Goal: Task Accomplishment & Management: Complete application form

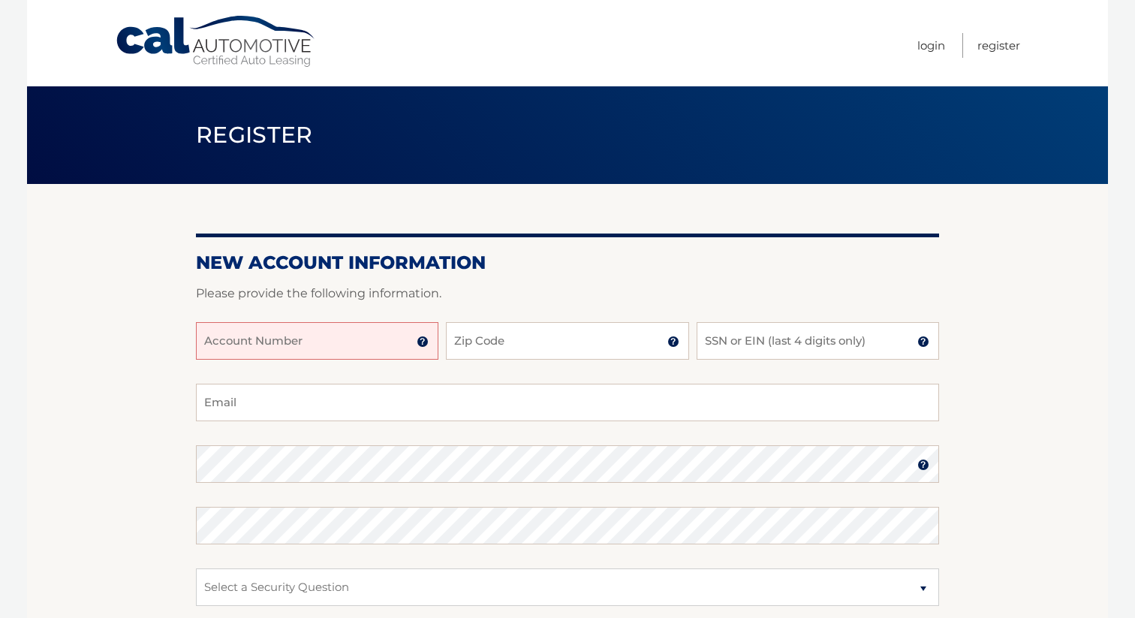
click at [366, 339] on input "Account Number" at bounding box center [317, 341] width 243 height 38
type input "44455997463"
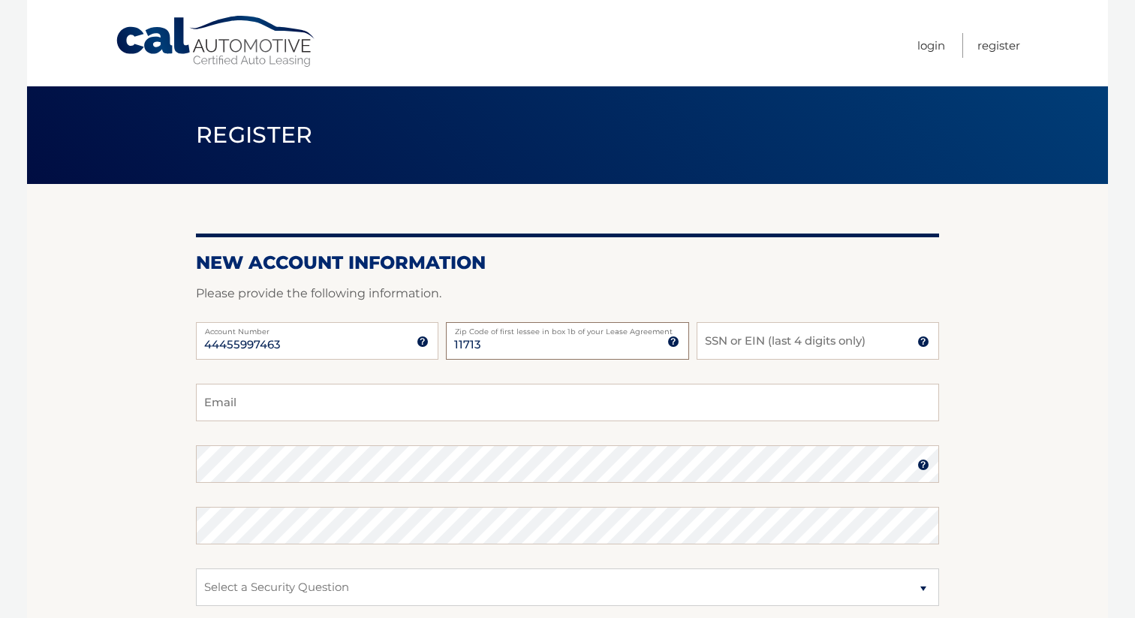
type input "11713"
type input "0"
type input "7110"
type input "d"
type input "orellanamdomenica@gmail.com"
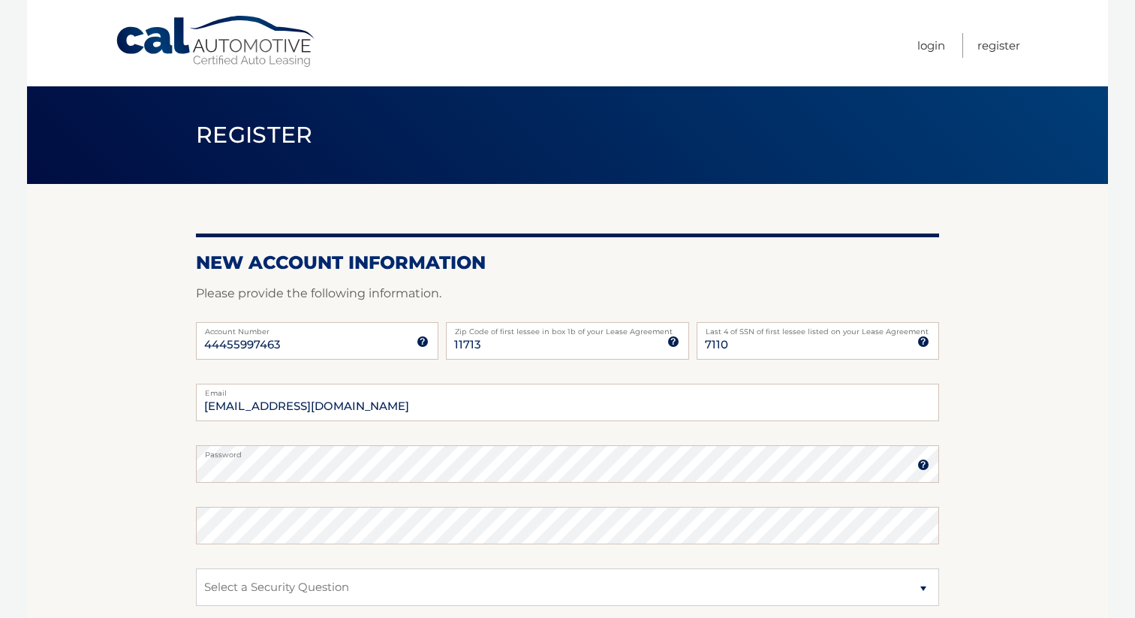
click at [579, 505] on fieldset "orellanamdomenica@gmail.com Email Password Password should be a minimum of 6 ch…" at bounding box center [567, 577] width 743 height 387
click at [926, 463] on img at bounding box center [923, 465] width 12 height 12
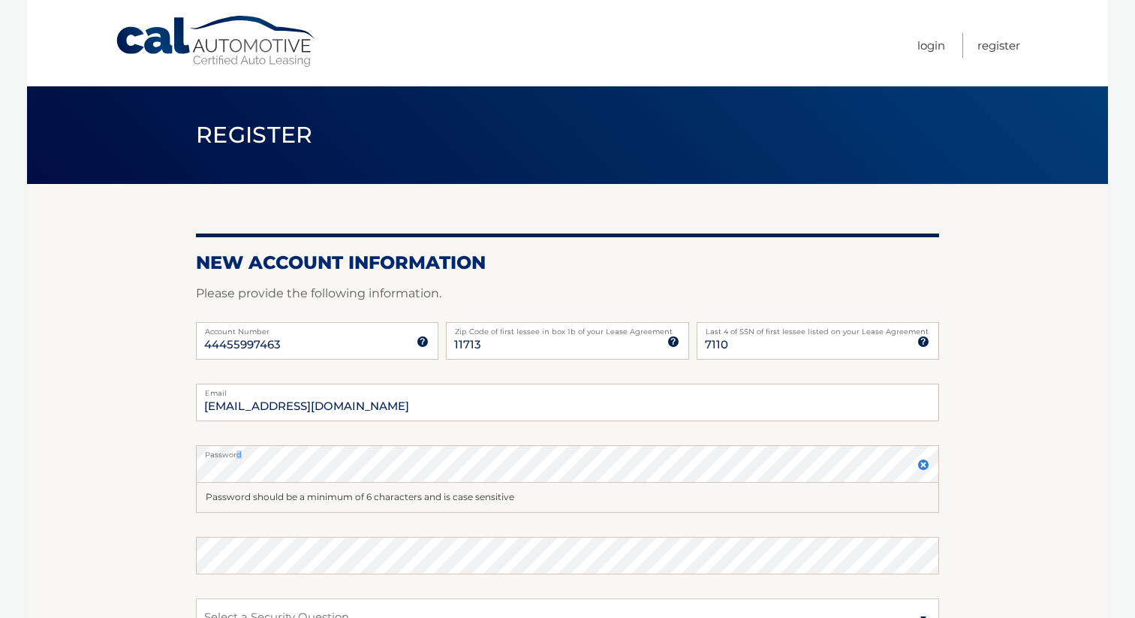
drag, startPoint x: 297, startPoint y: 457, endPoint x: 233, endPoint y: 453, distance: 64.7
click at [233, 453] on label "Password" at bounding box center [567, 451] width 743 height 12
click at [124, 463] on section "New Account Information Please provide the following information. 44455997463 A…" at bounding box center [567, 492] width 1081 height 616
click at [90, 551] on section "New Account Information Please provide the following information. 44455997463 A…" at bounding box center [567, 492] width 1081 height 616
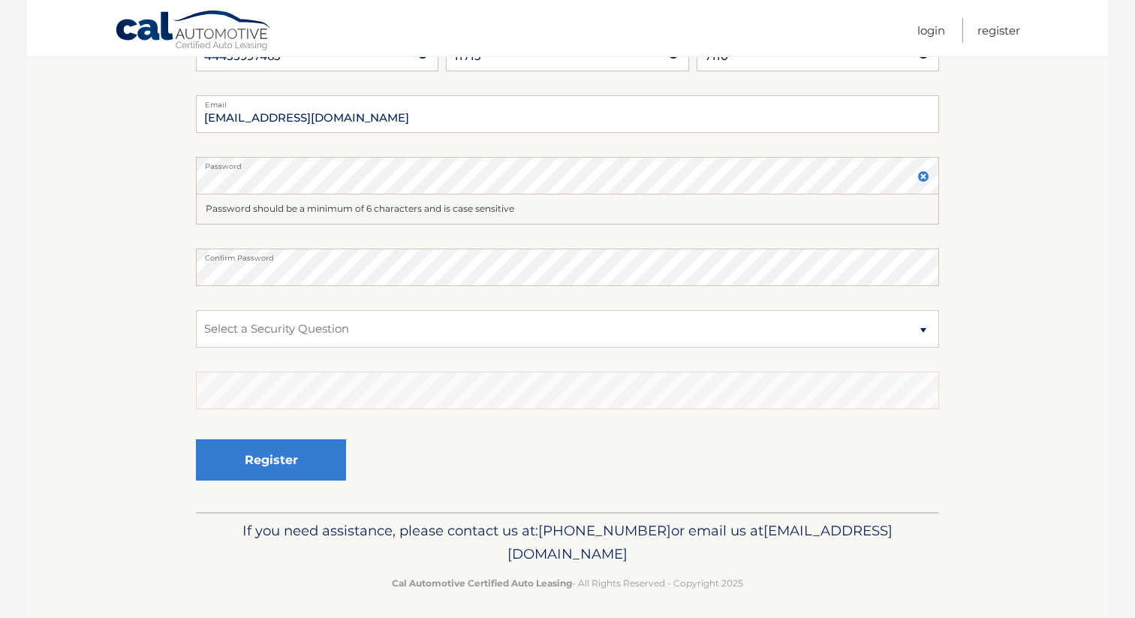
scroll to position [297, 0]
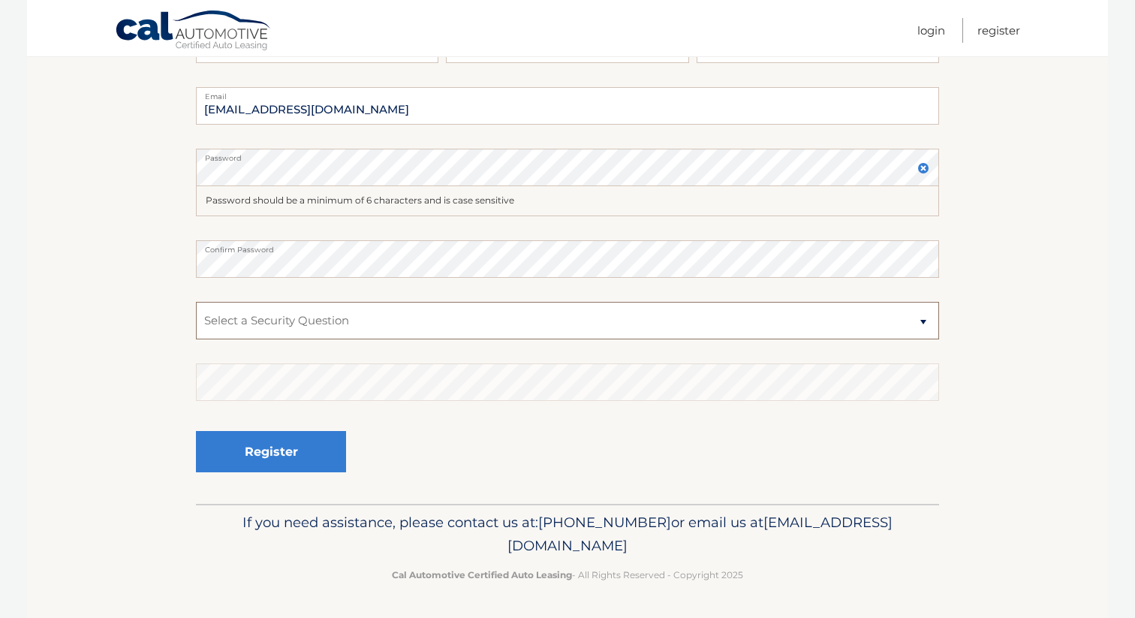
click at [278, 307] on select "Select a Security Question What was the name of your elementary school? What is…" at bounding box center [567, 321] width 743 height 38
select select "2"
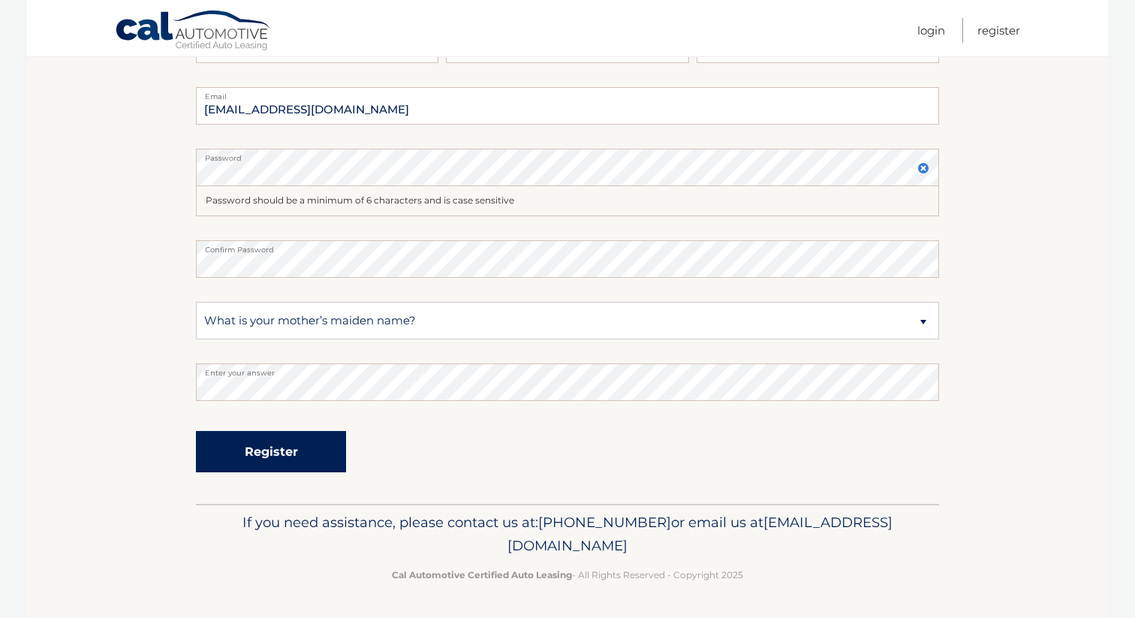
click at [262, 457] on button "Register" at bounding box center [271, 451] width 150 height 41
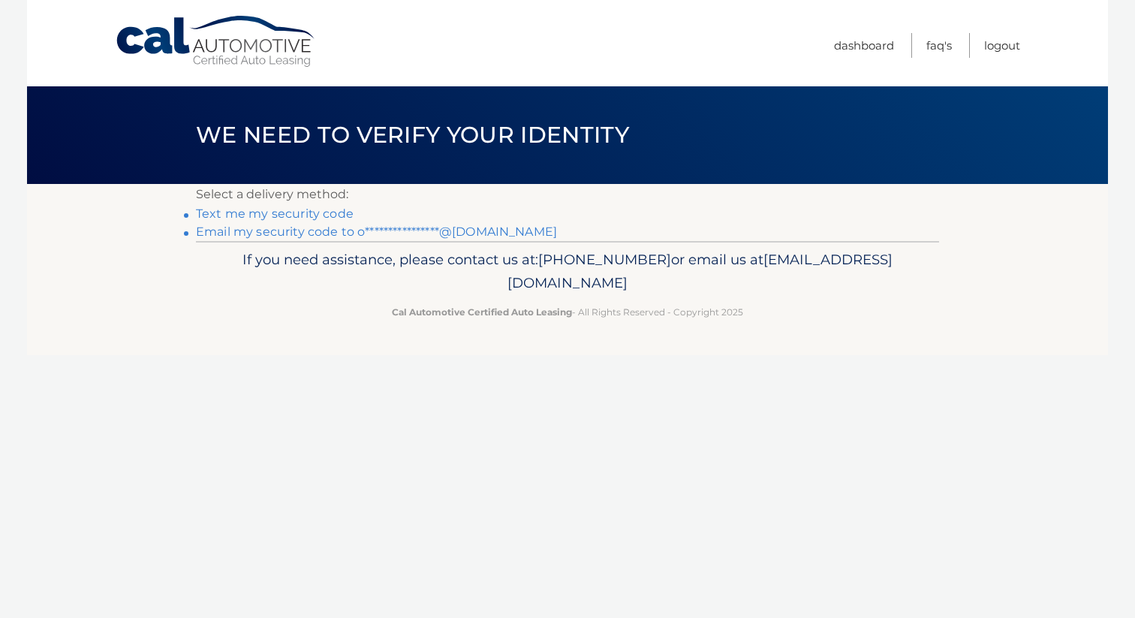
click at [304, 212] on link "Text me my security code" at bounding box center [275, 213] width 158 height 14
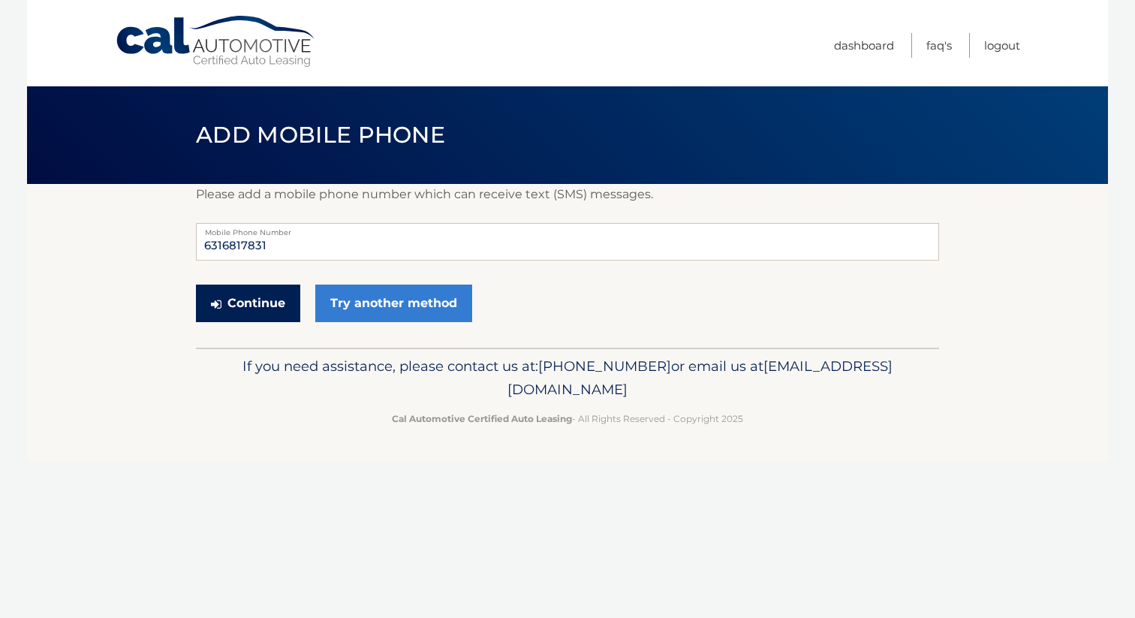
click at [229, 302] on button "Continue" at bounding box center [248, 304] width 104 height 38
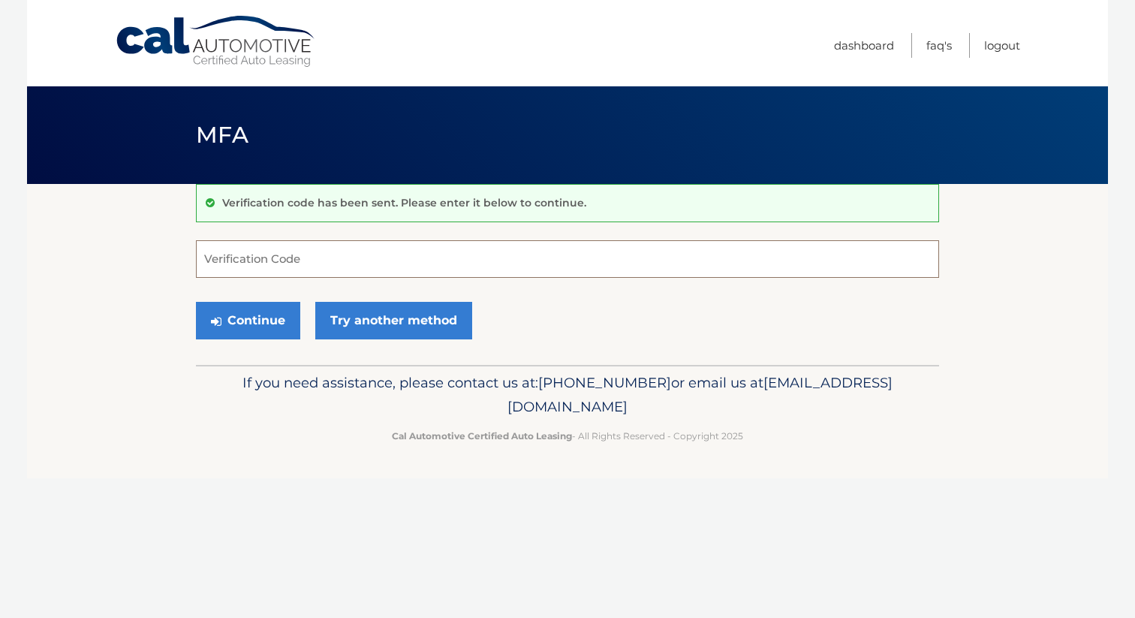
click at [295, 250] on input "Verification Code" at bounding box center [567, 259] width 743 height 38
type input "115623"
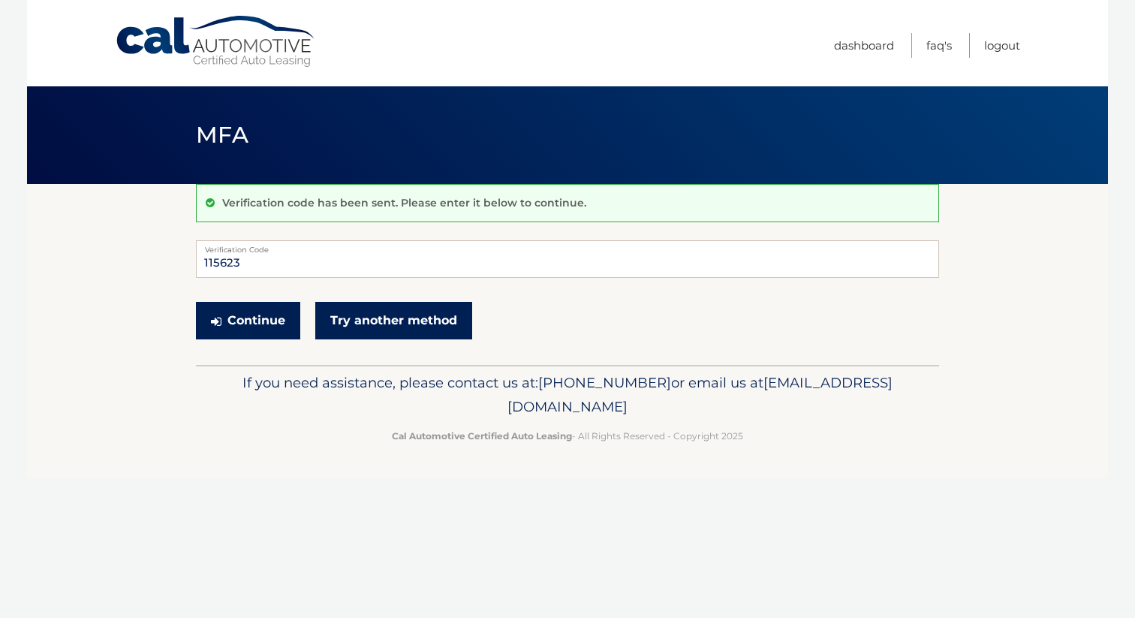
click at [237, 312] on button "Continue" at bounding box center [248, 321] width 104 height 38
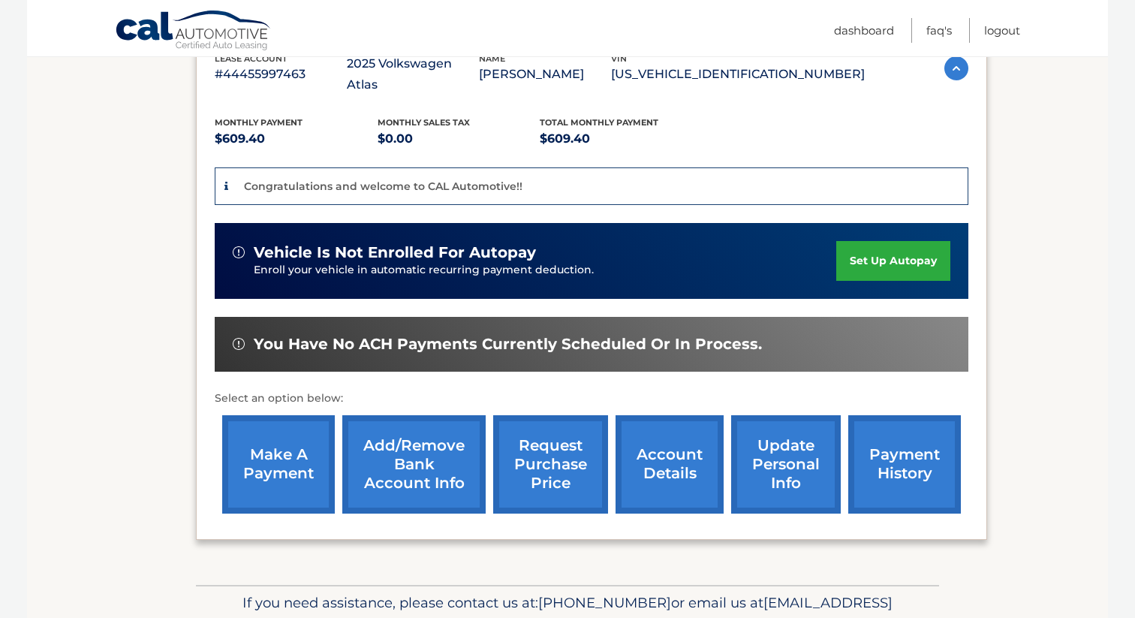
scroll to position [291, 0]
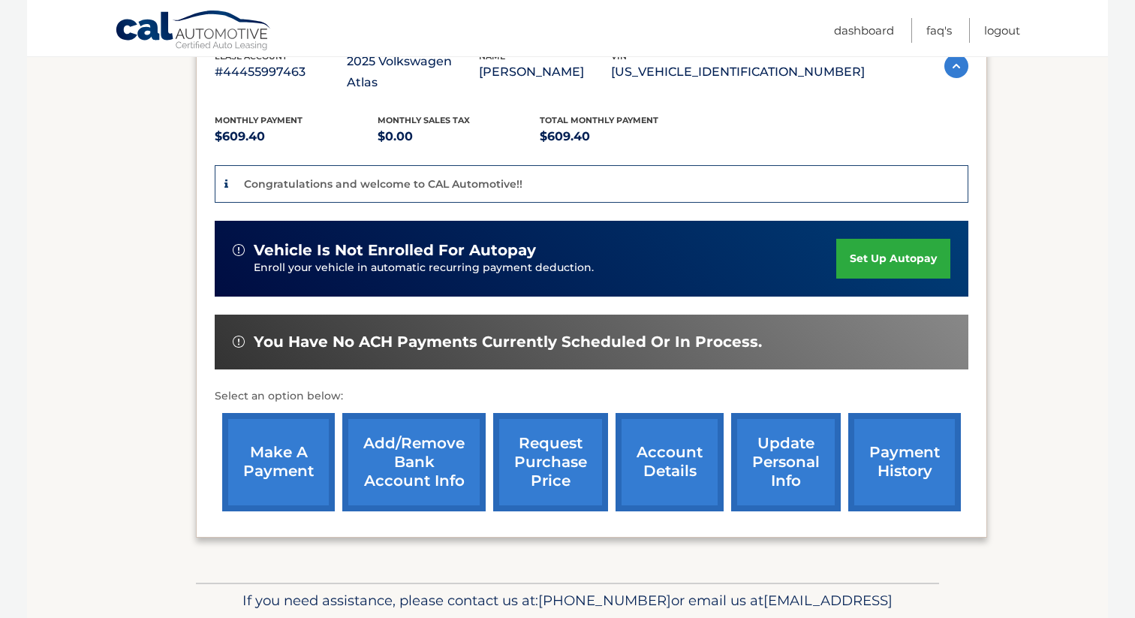
click at [435, 330] on div "You have no ACH payments currently scheduled or in process." at bounding box center [592, 342] width 754 height 55
click at [414, 450] on link "Add/Remove bank account info" at bounding box center [413, 462] width 143 height 98
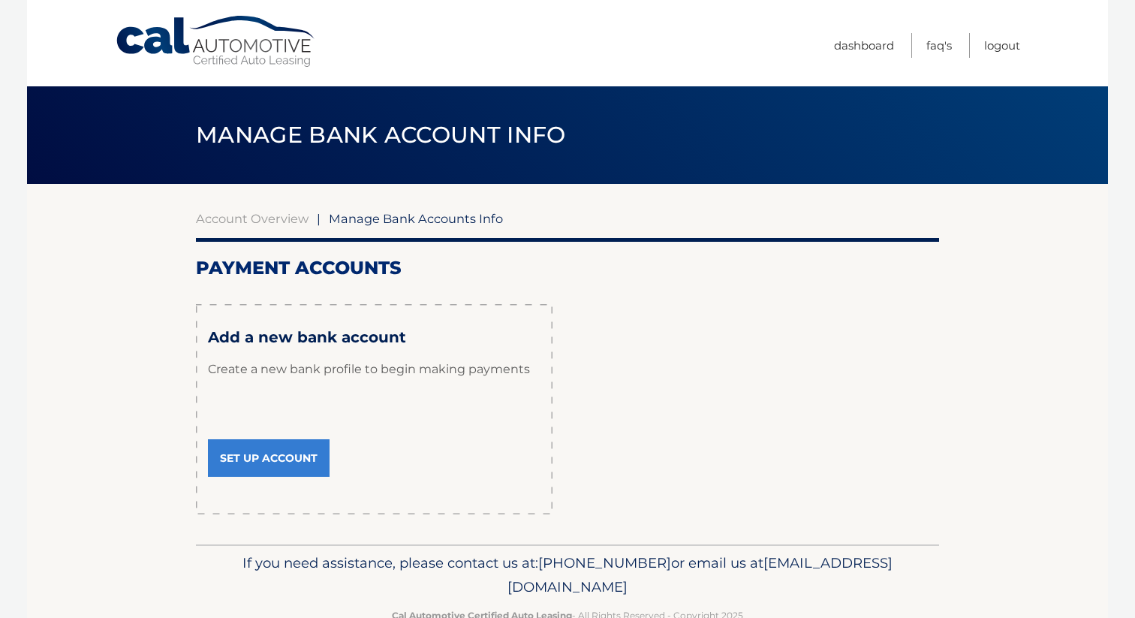
click at [261, 456] on link "Set Up Account" at bounding box center [269, 458] width 122 height 38
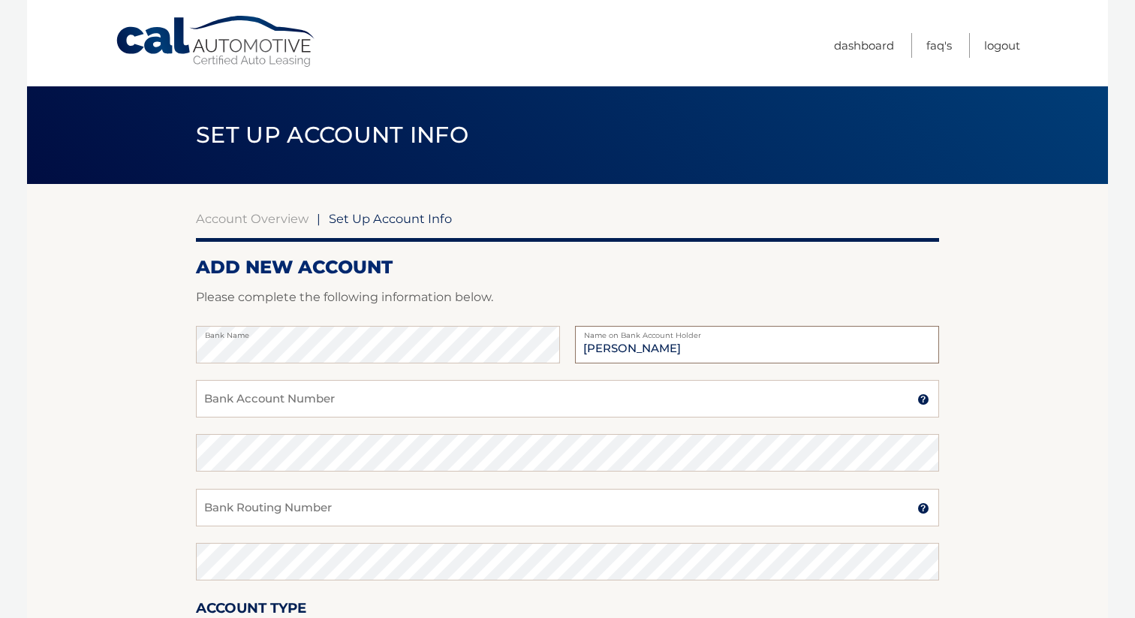
type input "[PERSON_NAME]"
click at [261, 416] on input "Bank Account Number" at bounding box center [567, 399] width 743 height 38
type input "610881398"
click at [249, 517] on input "Bank Routing Number" at bounding box center [567, 508] width 743 height 38
type input "021000021"
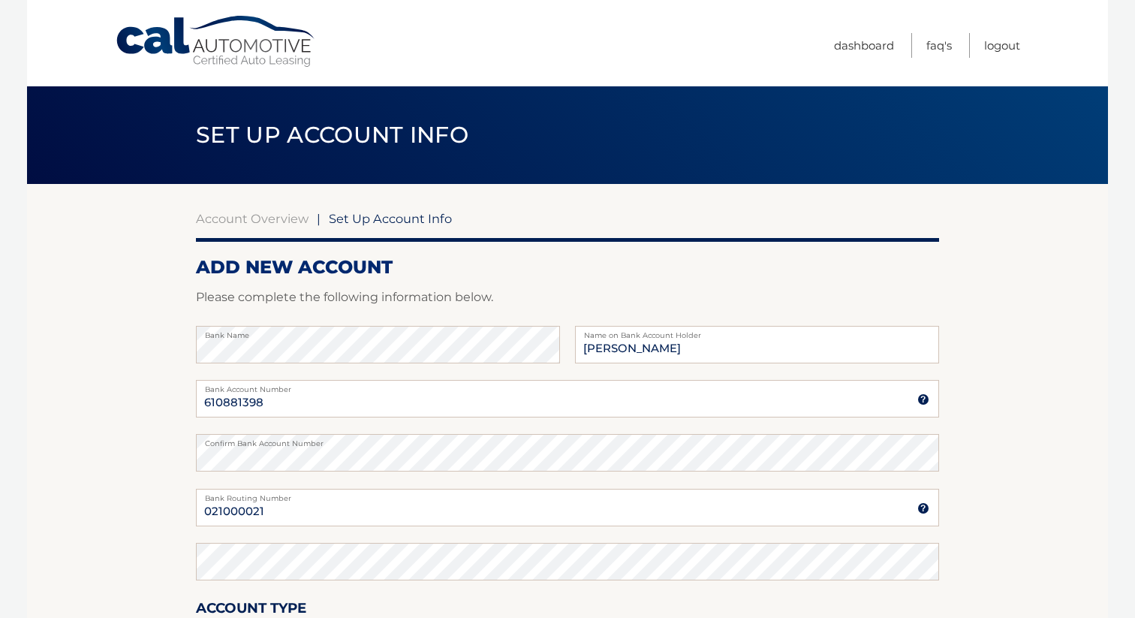
scroll to position [253, 0]
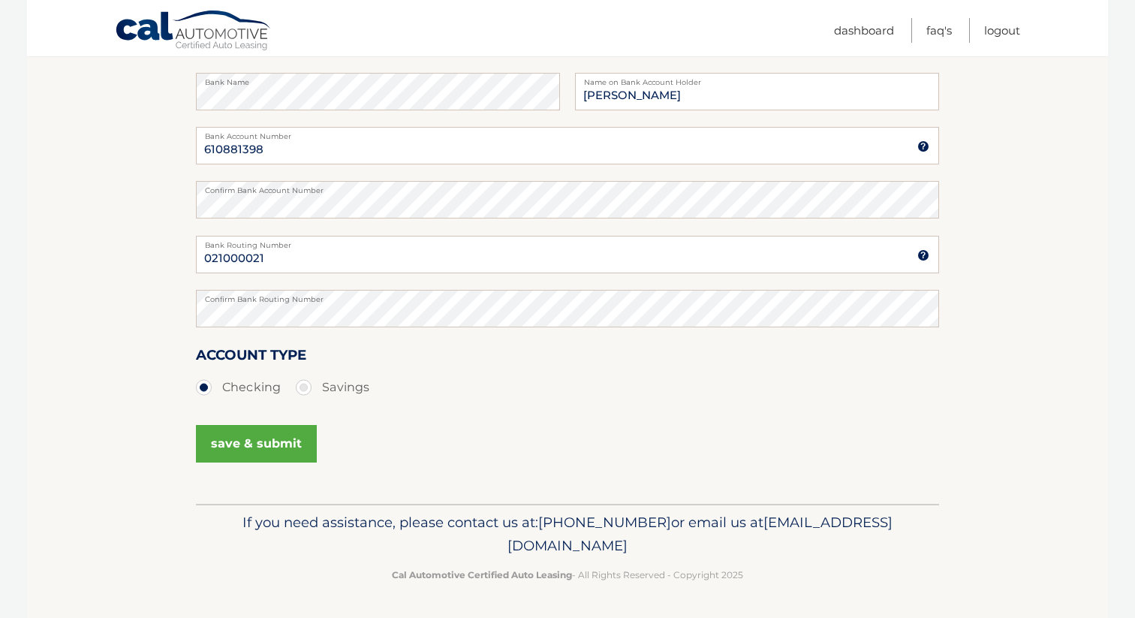
click at [273, 432] on button "save & submit" at bounding box center [256, 444] width 121 height 38
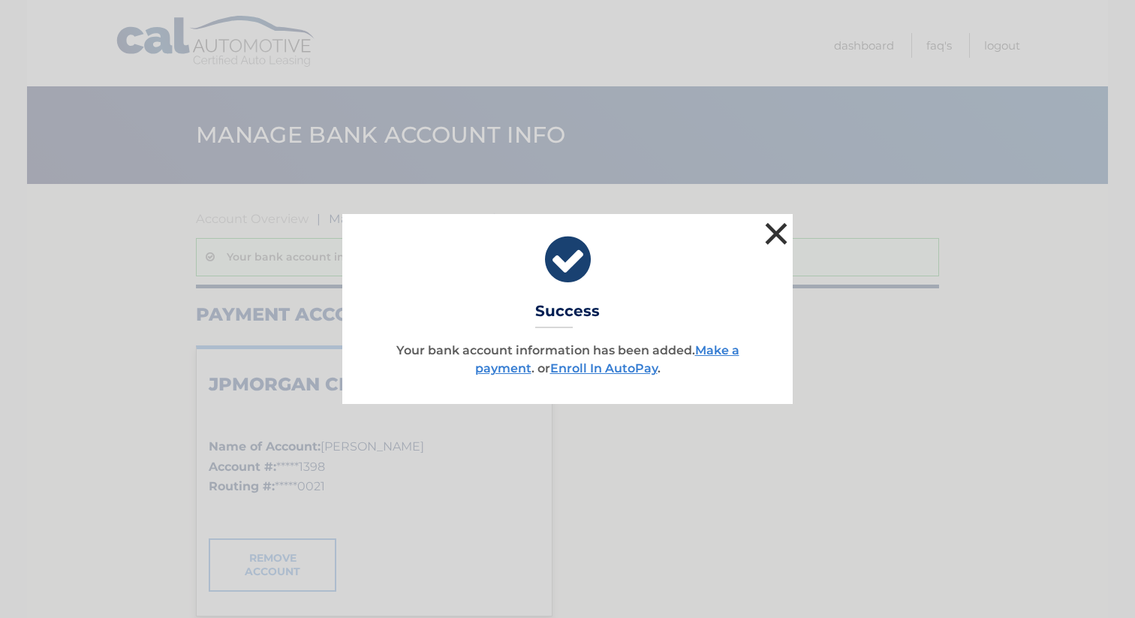
click at [763, 241] on button "×" at bounding box center [776, 233] width 30 height 30
